Goal: Find specific fact: Find contact information

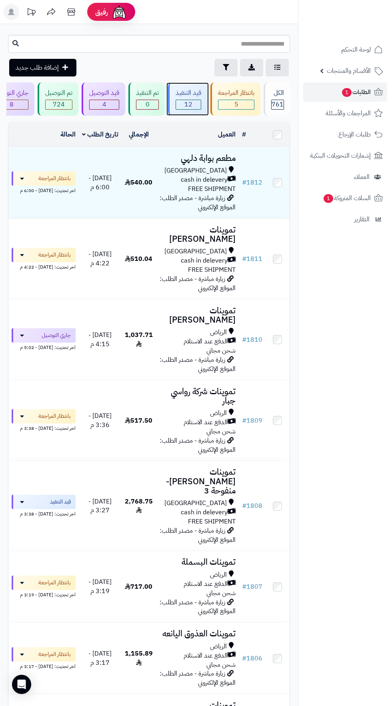
click at [189, 103] on span "12" at bounding box center [188, 104] width 25 height 9
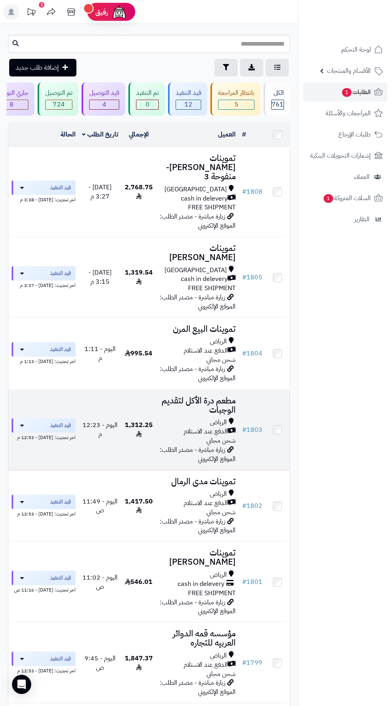
click at [215, 396] on h3 "مطعم درة الأكل لتقديم الوجبات" at bounding box center [197, 405] width 76 height 18
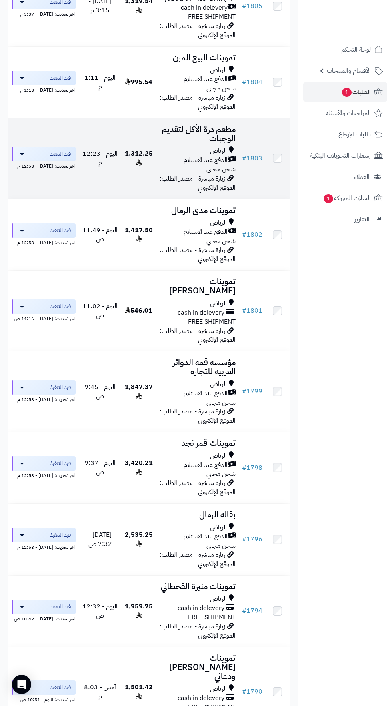
scroll to position [330, 0]
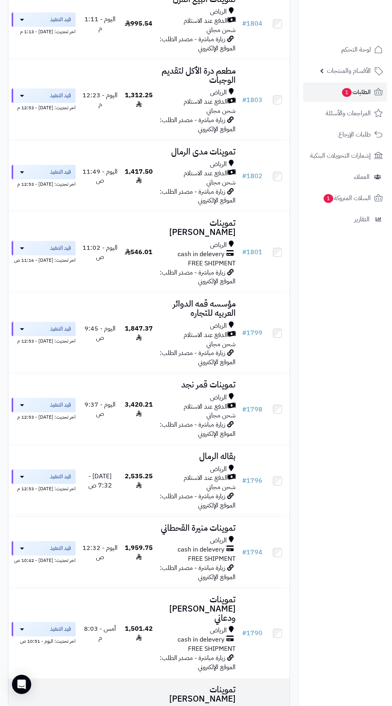
click at [220, 685] on h3 "تموينات [PERSON_NAME]" at bounding box center [197, 694] width 76 height 18
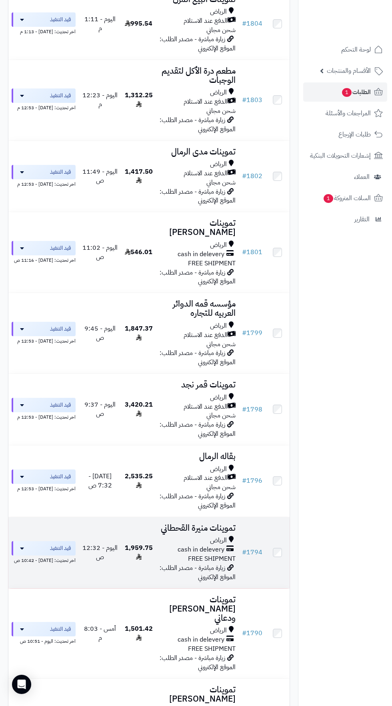
click at [162, 536] on div "الرياض" at bounding box center [197, 540] width 76 height 9
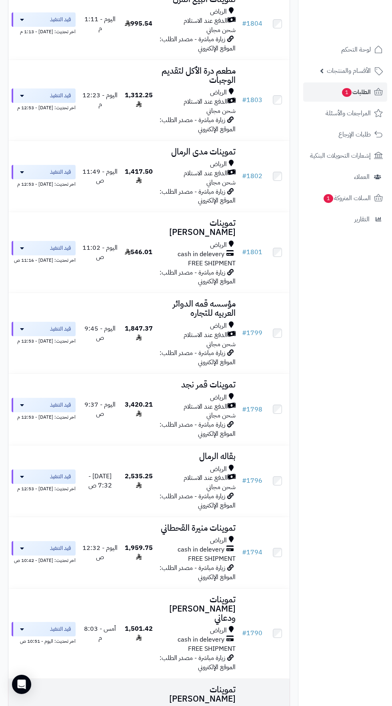
click at [217, 705] on span "الرياض" at bounding box center [218, 710] width 17 height 9
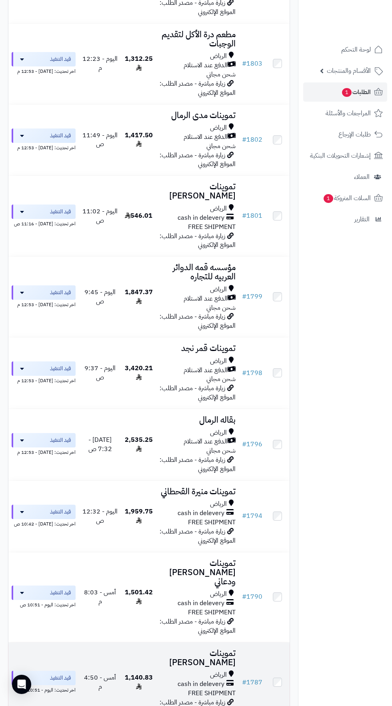
scroll to position [374, 0]
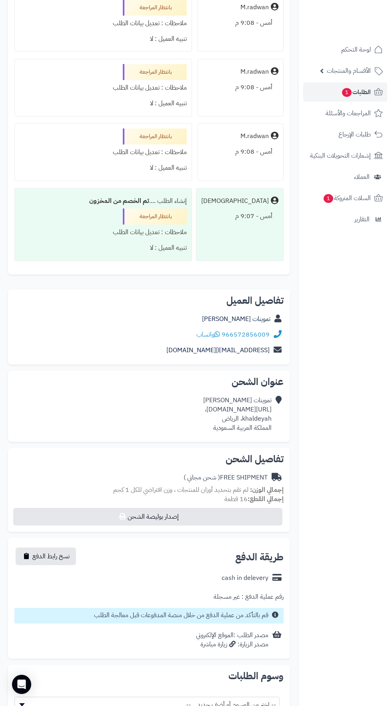
scroll to position [878, 0]
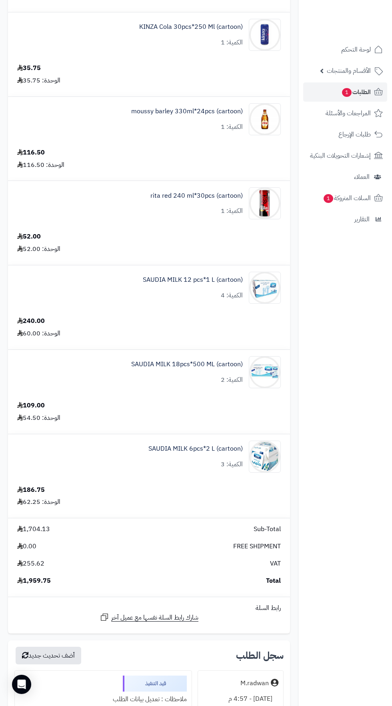
scroll to position [1099, 0]
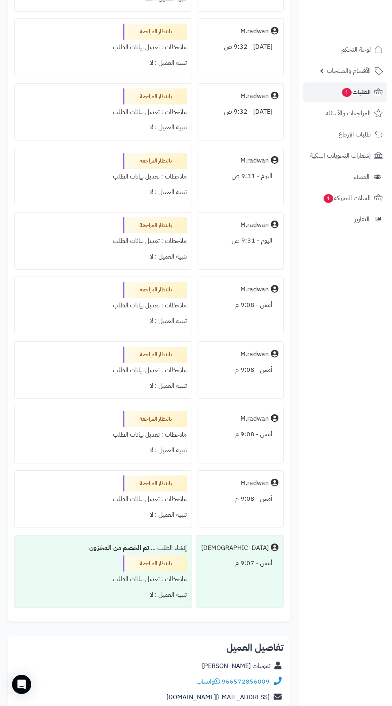
scroll to position [885, 0]
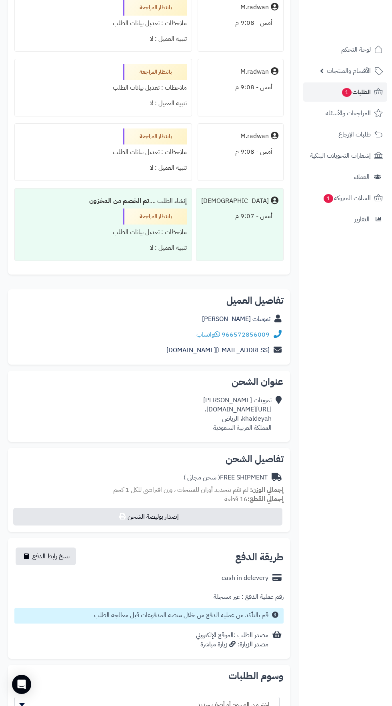
click at [294, 454] on div "**********" at bounding box center [149, 516] width 294 height 454
copy div "https://maps.app.goo.gl/3GZCZxxufkzBjUAM9،"
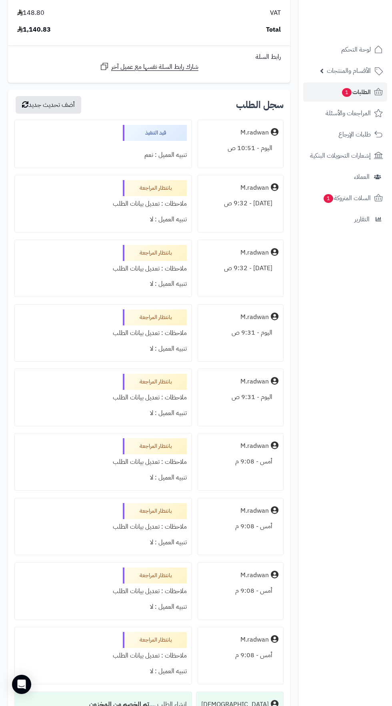
scroll to position [0, 0]
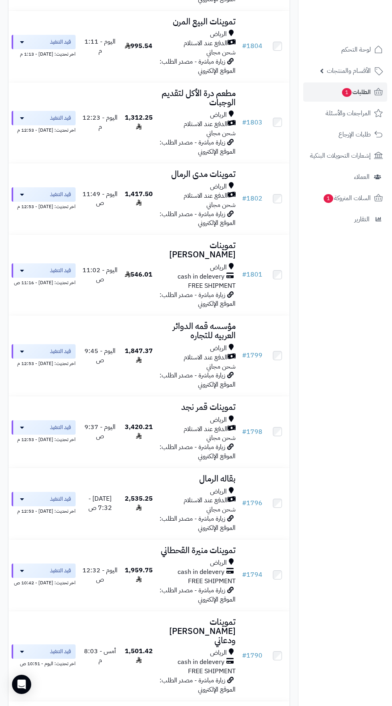
scroll to position [306, 0]
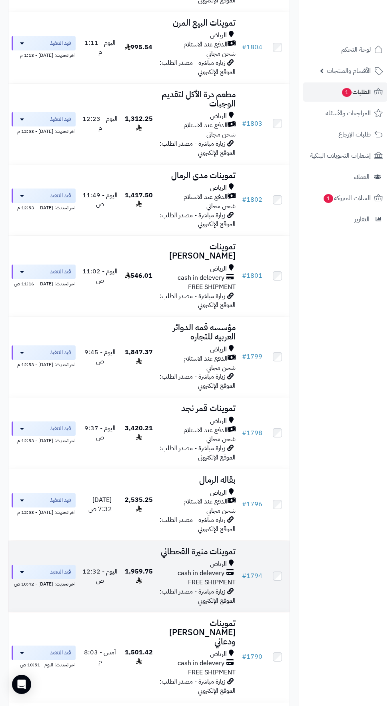
click at [170, 559] on div "الرياض" at bounding box center [197, 563] width 76 height 9
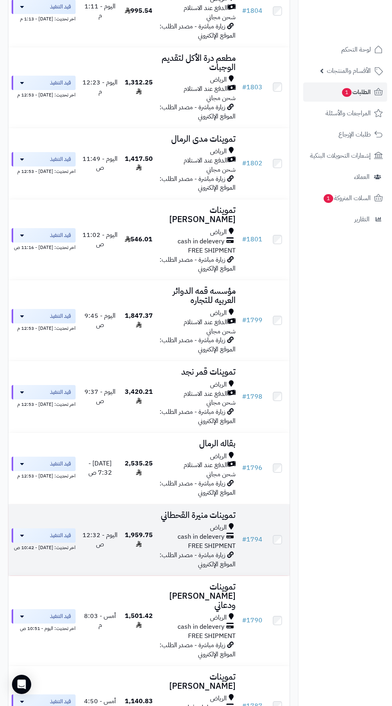
scroll to position [355, 0]
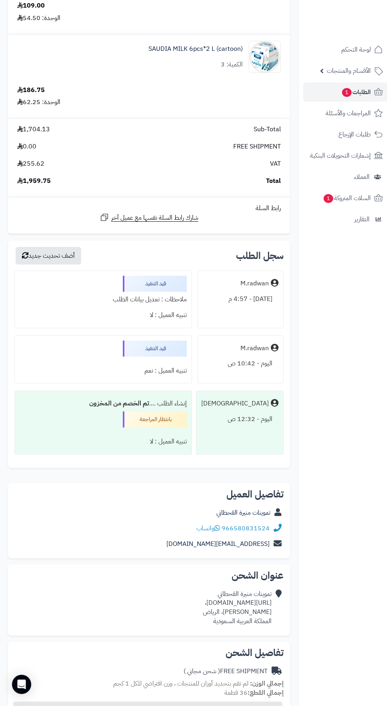
scroll to position [1523, 0]
